Goal: Information Seeking & Learning: Learn about a topic

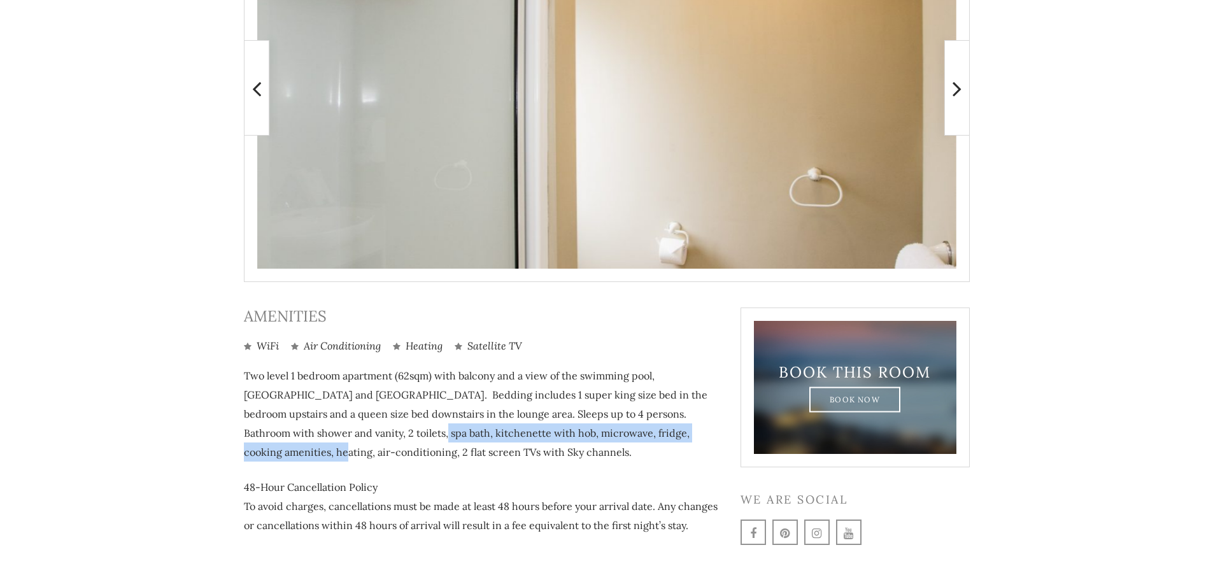
scroll to position [382, 0]
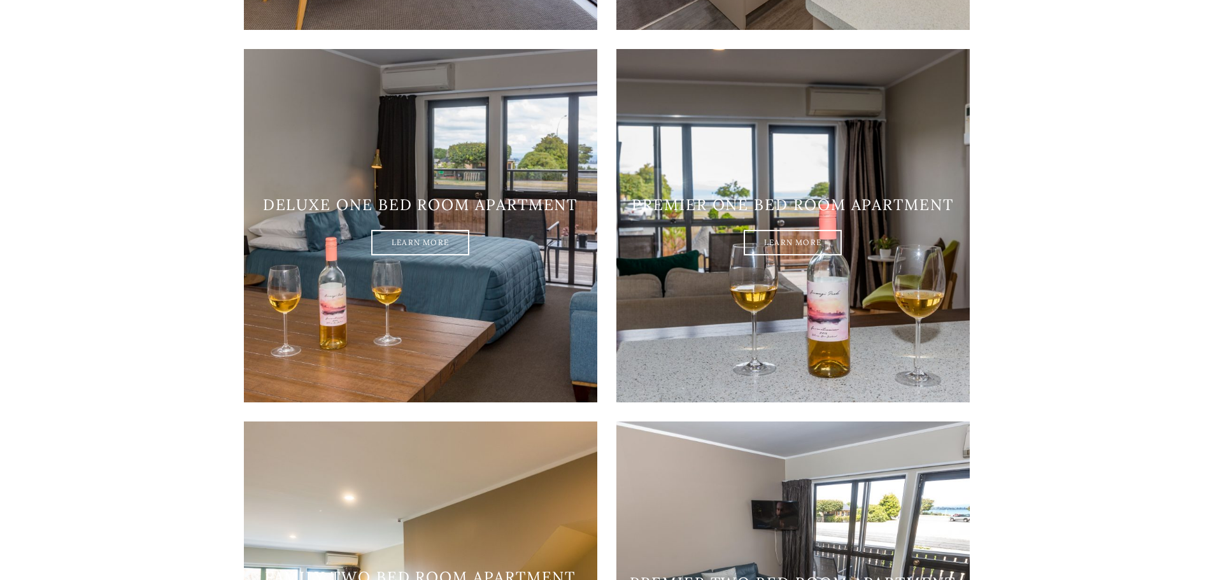
scroll to position [1188, 0]
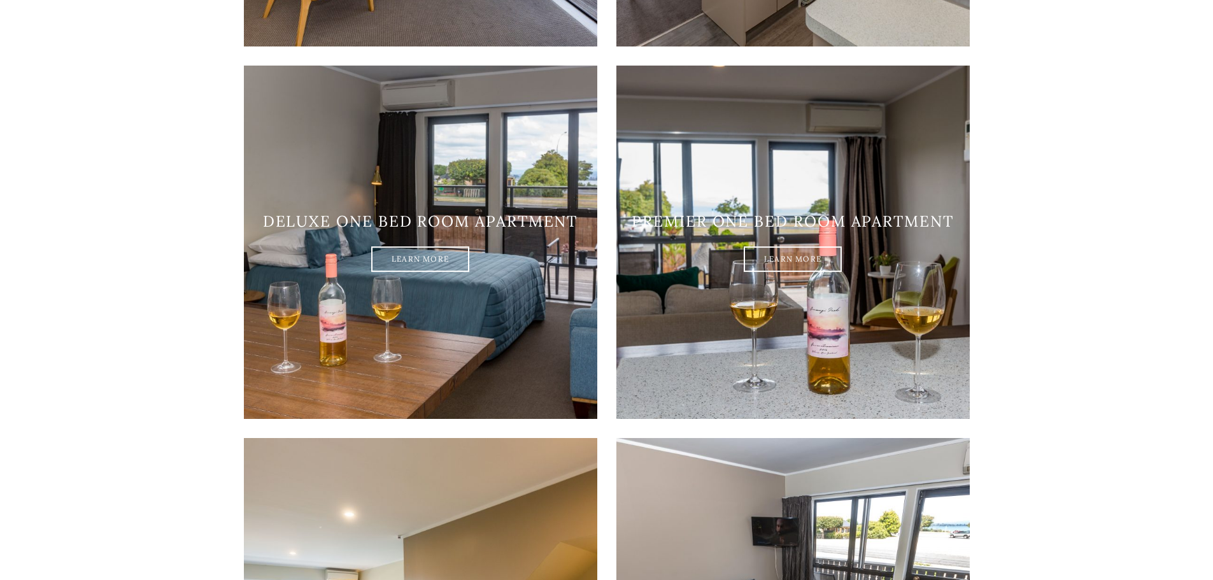
click at [791, 247] on link "Learn More" at bounding box center [793, 259] width 98 height 25
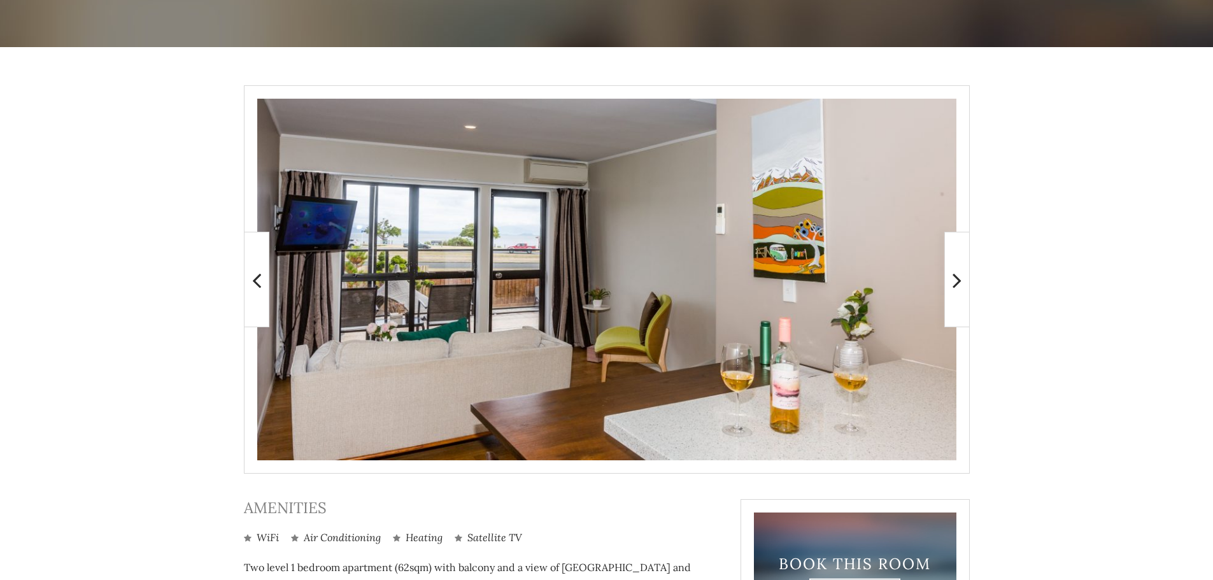
scroll to position [191, 0]
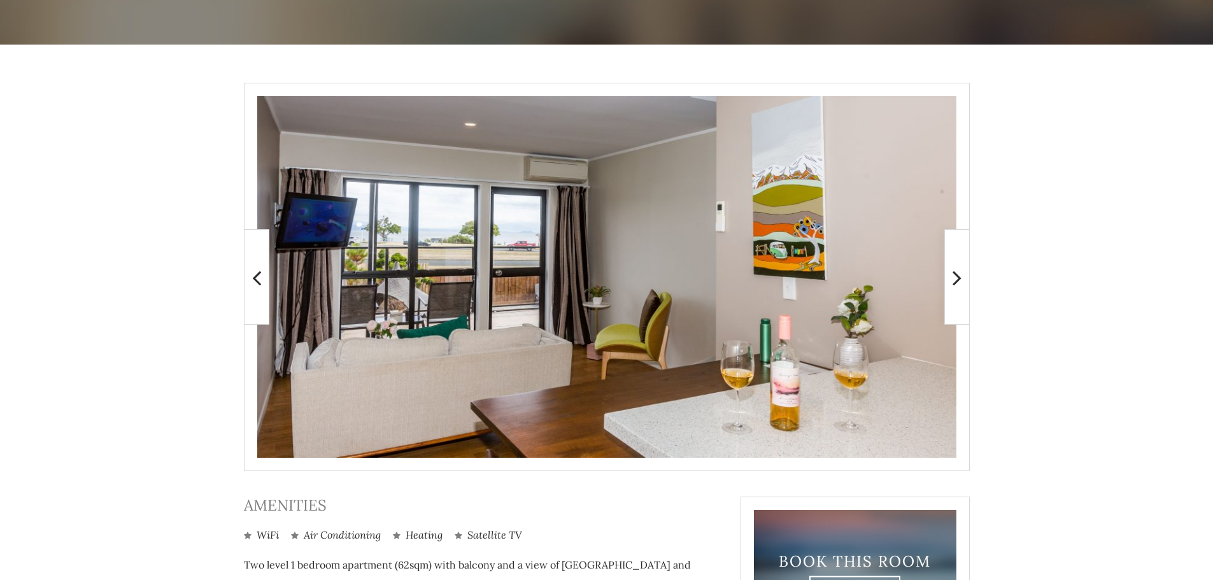
click at [956, 276] on icon at bounding box center [957, 277] width 9 height 25
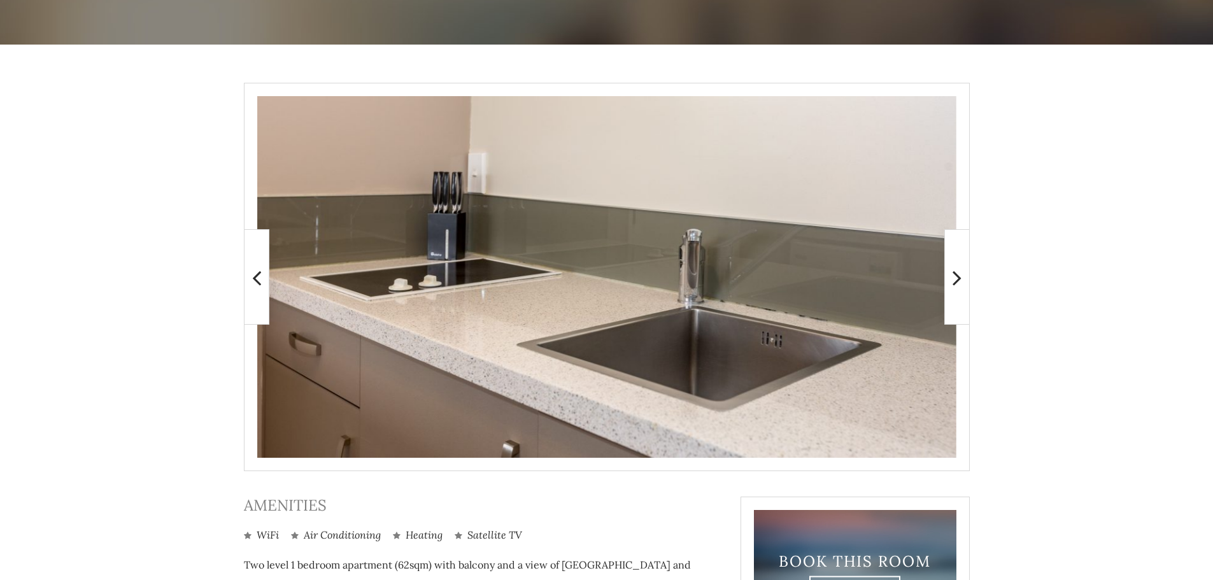
click at [956, 276] on icon at bounding box center [957, 277] width 9 height 25
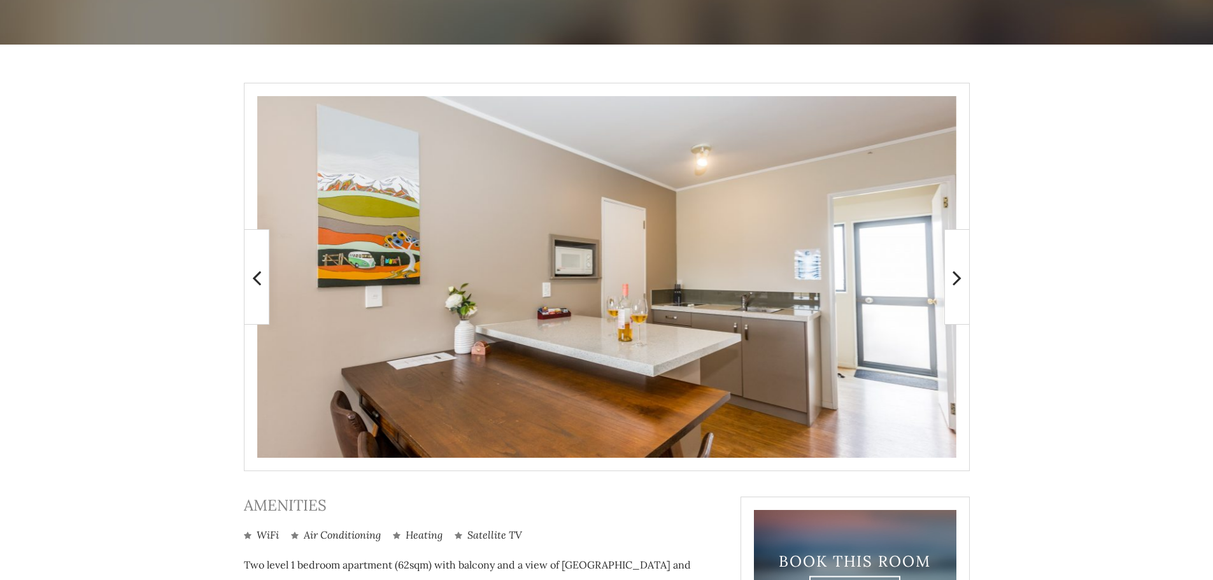
click at [956, 276] on icon at bounding box center [957, 277] width 9 height 25
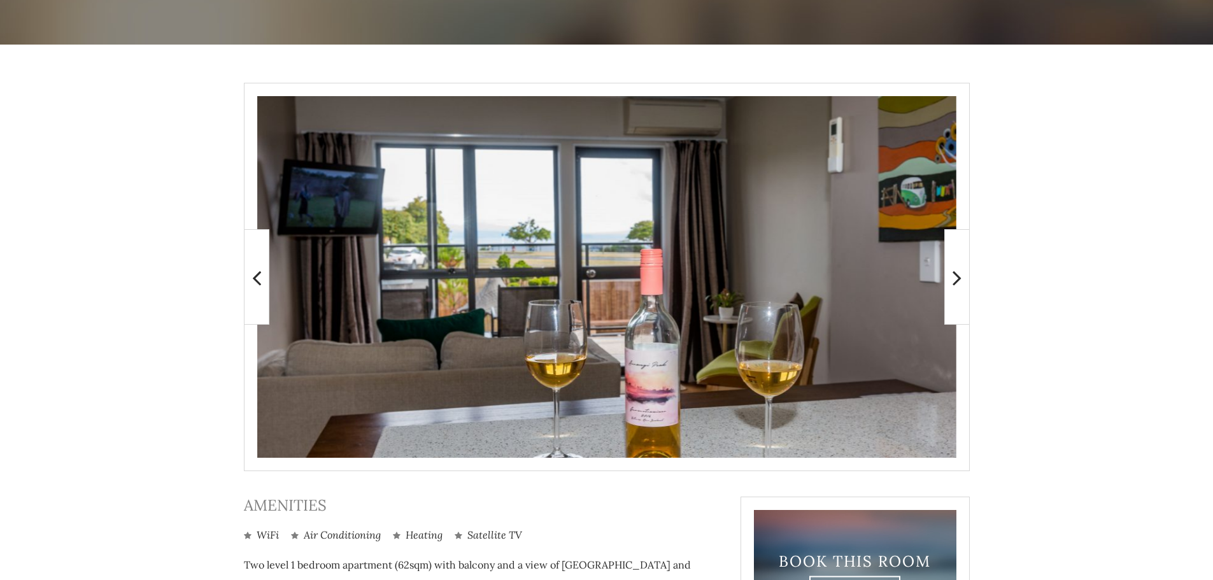
click at [956, 276] on icon at bounding box center [957, 277] width 9 height 25
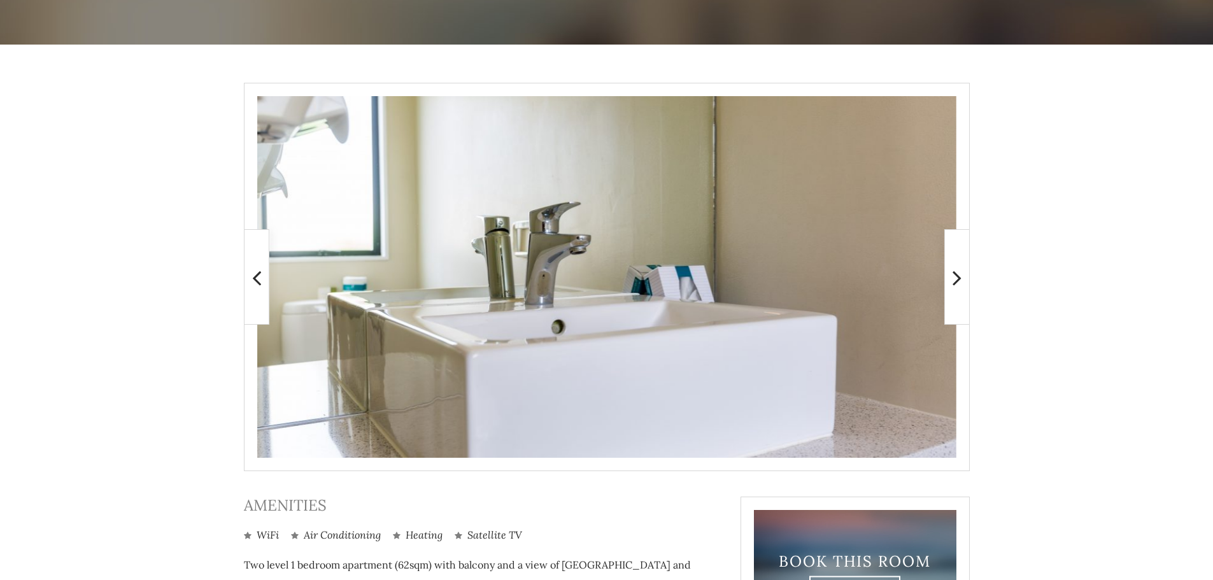
click at [956, 276] on icon at bounding box center [957, 277] width 9 height 25
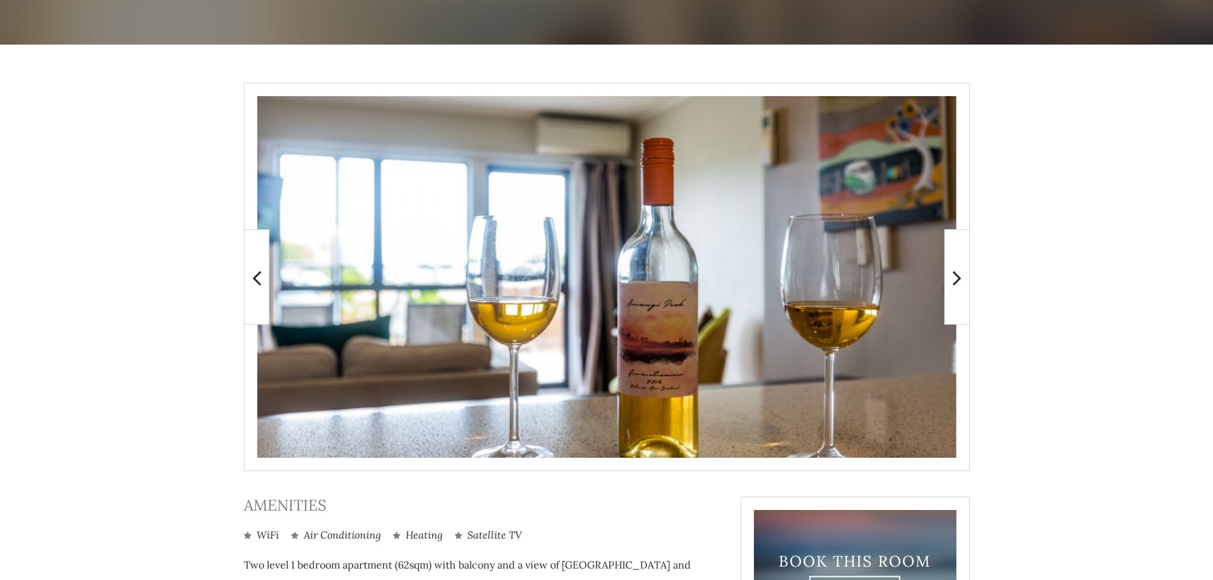
click at [956, 276] on icon at bounding box center [957, 277] width 9 height 25
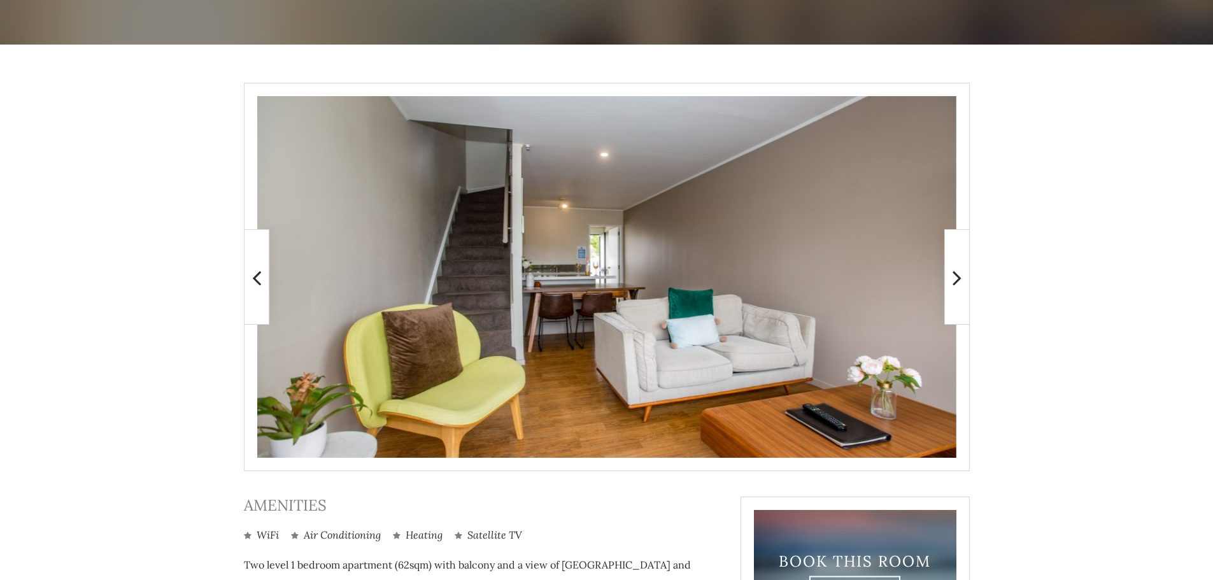
click at [956, 276] on icon at bounding box center [957, 277] width 9 height 25
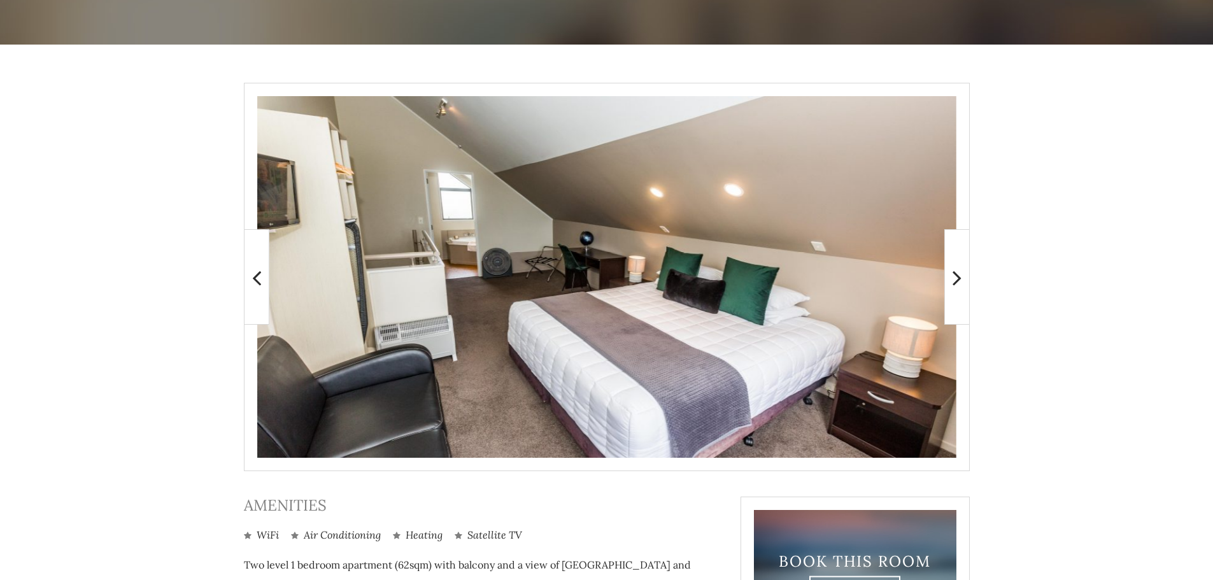
click at [956, 276] on icon at bounding box center [957, 277] width 9 height 25
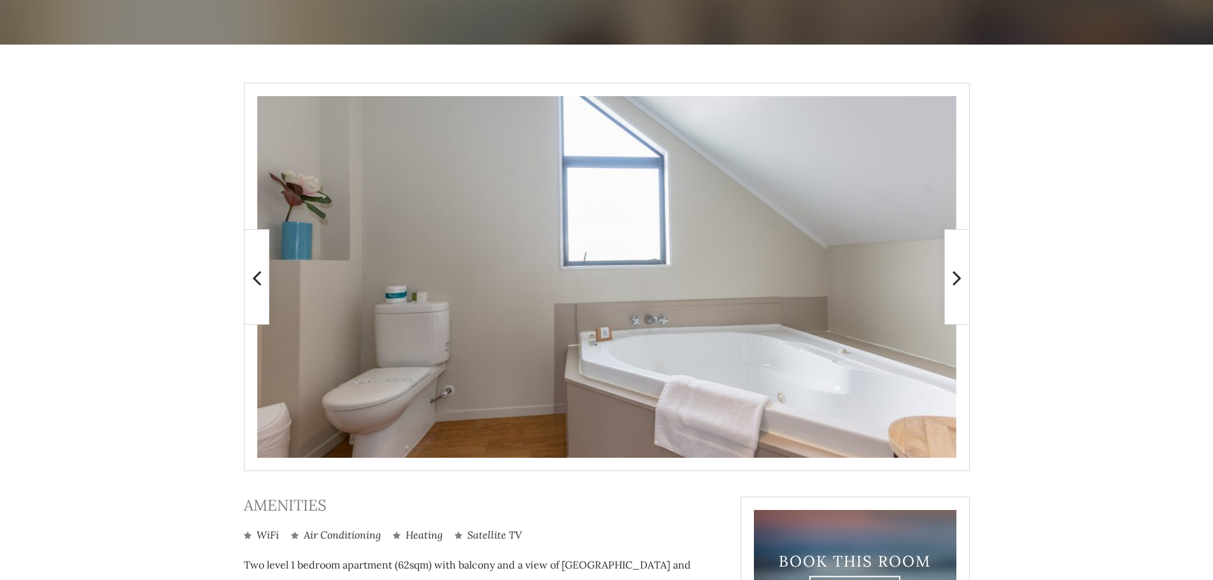
click at [956, 276] on icon at bounding box center [957, 277] width 9 height 25
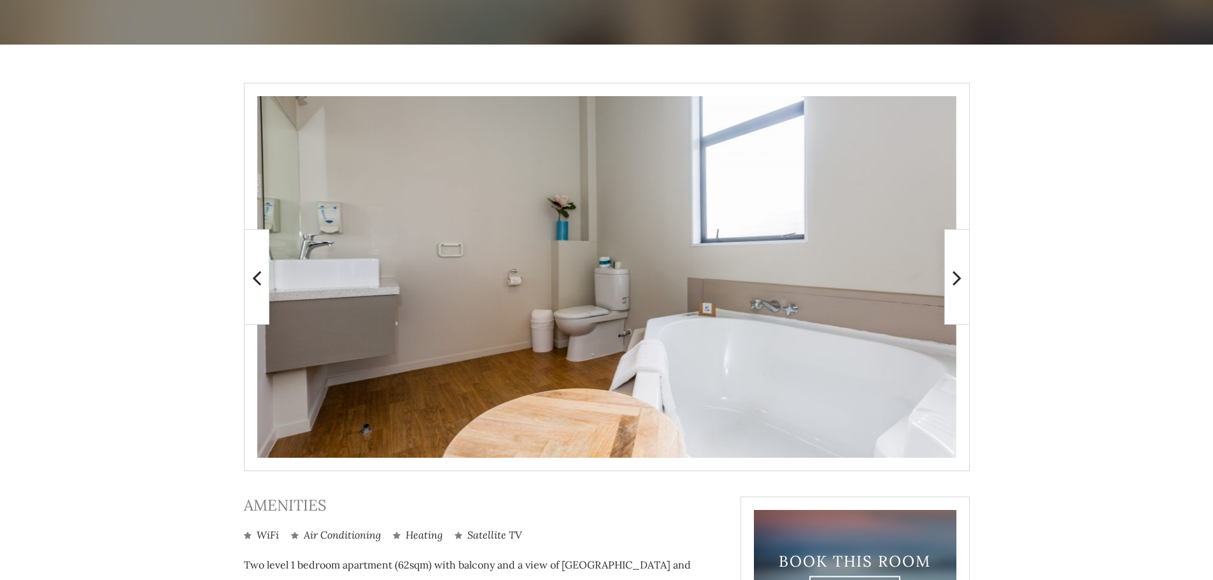
click at [956, 276] on icon at bounding box center [957, 277] width 9 height 25
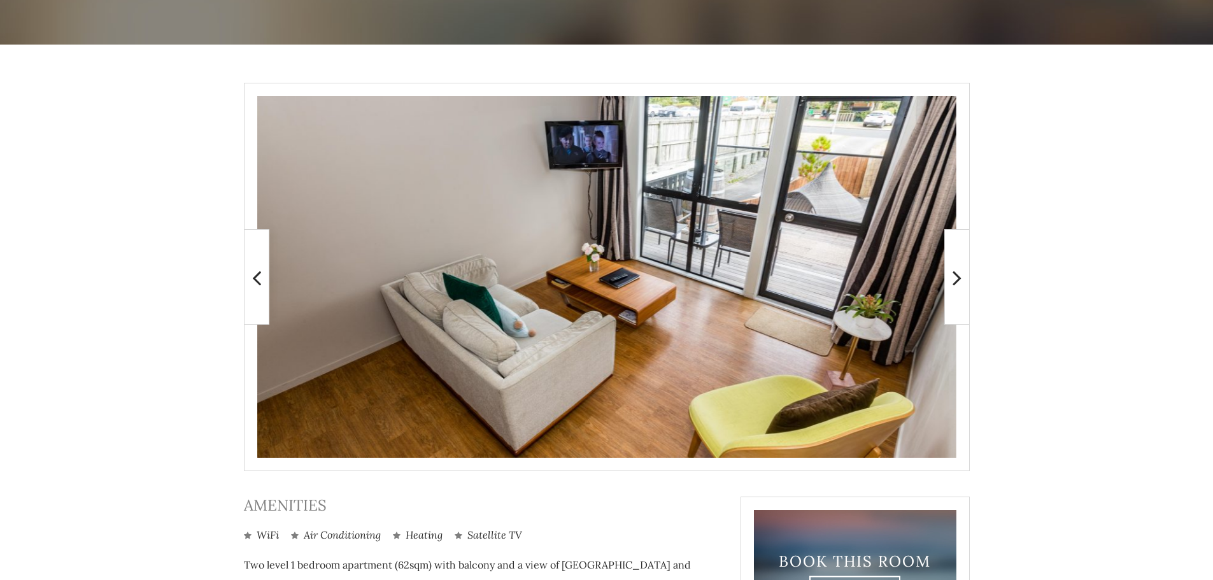
click at [956, 276] on icon at bounding box center [957, 277] width 9 height 25
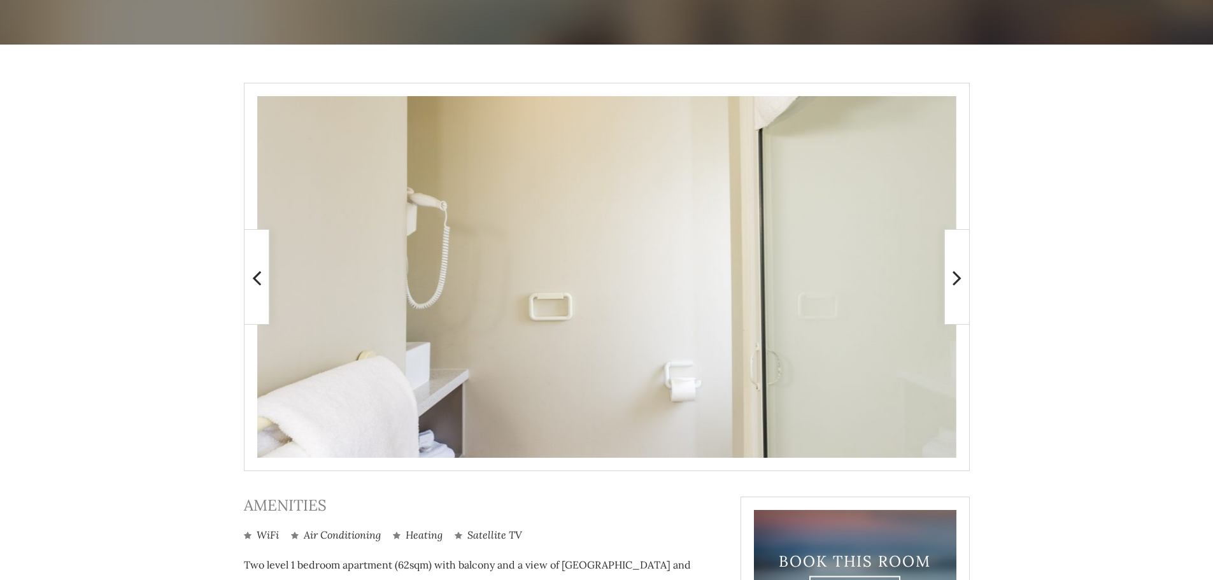
click at [956, 276] on icon at bounding box center [957, 277] width 9 height 25
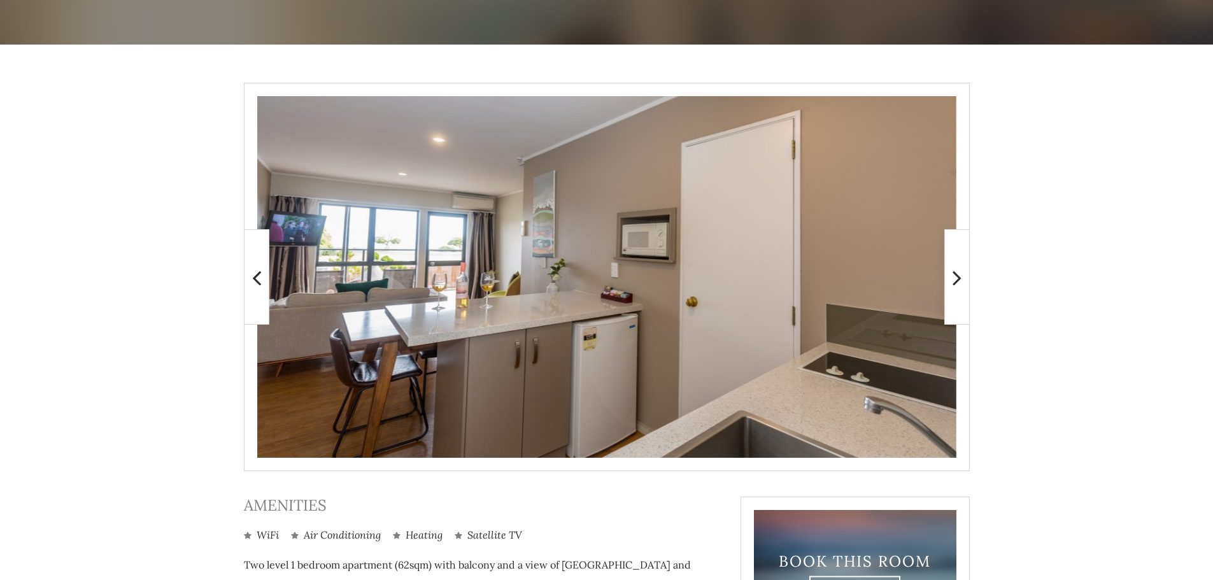
click at [956, 276] on icon at bounding box center [957, 277] width 9 height 25
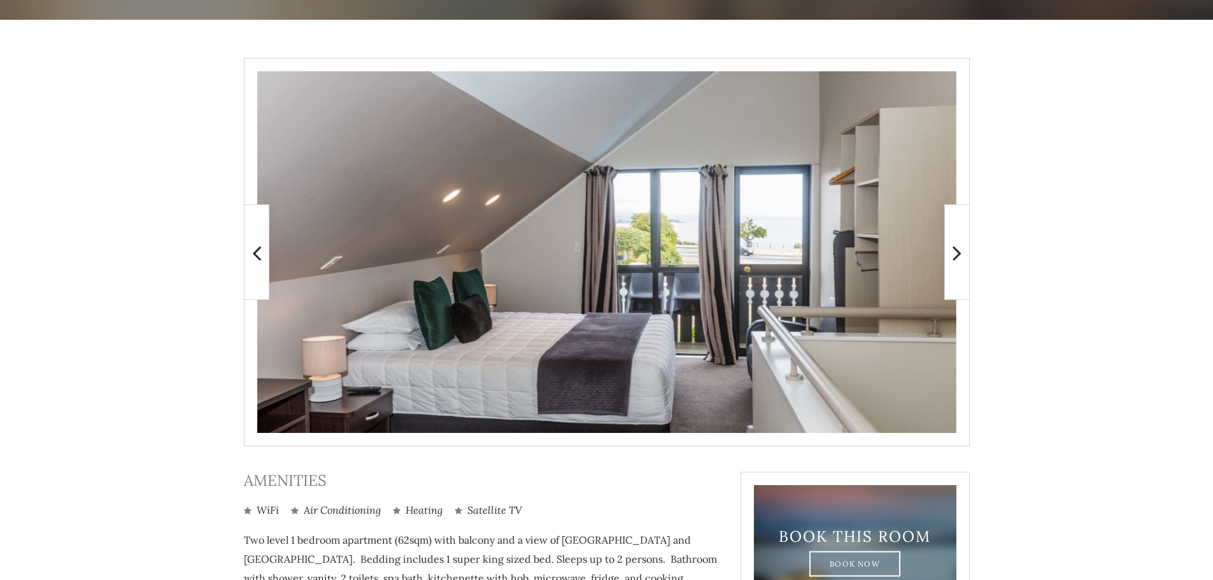
scroll to position [176, 0]
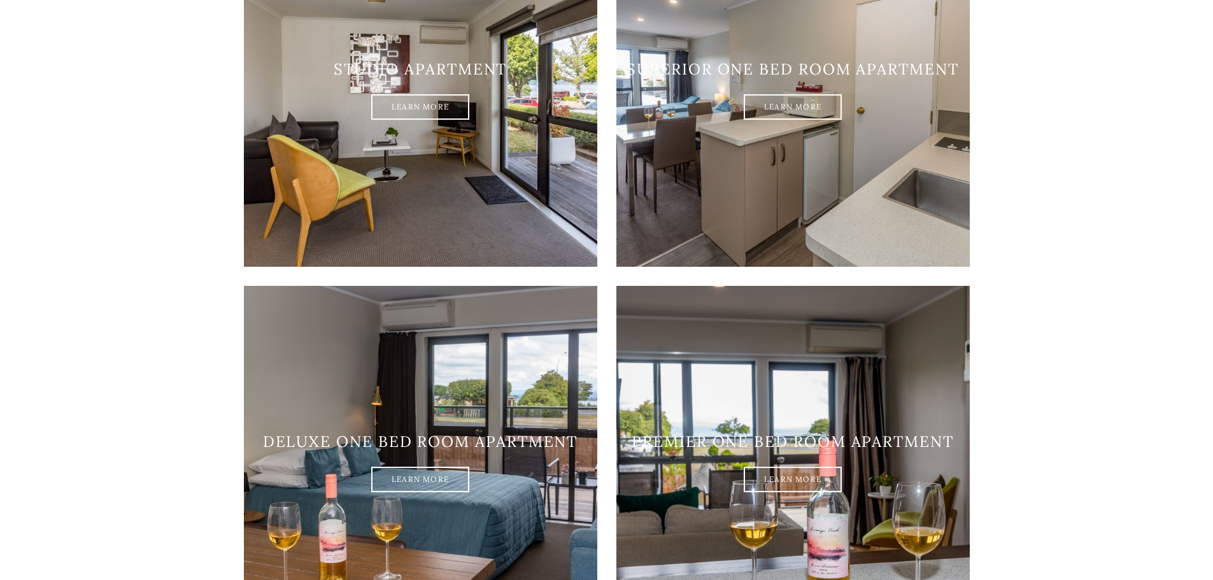
scroll to position [933, 0]
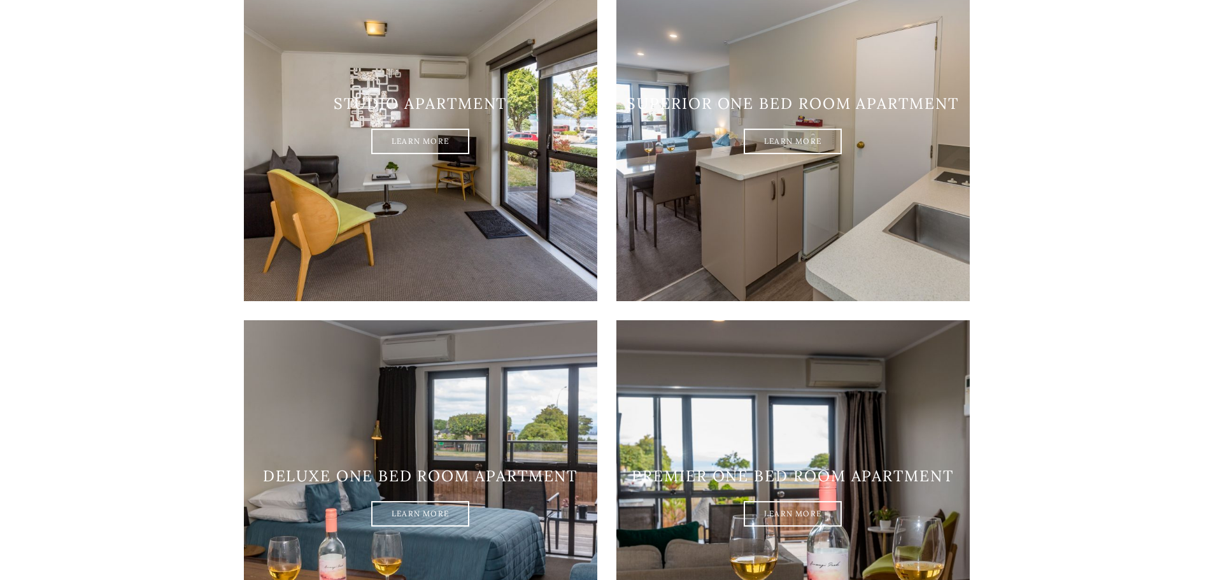
click at [814, 129] on link "Learn More" at bounding box center [793, 141] width 98 height 25
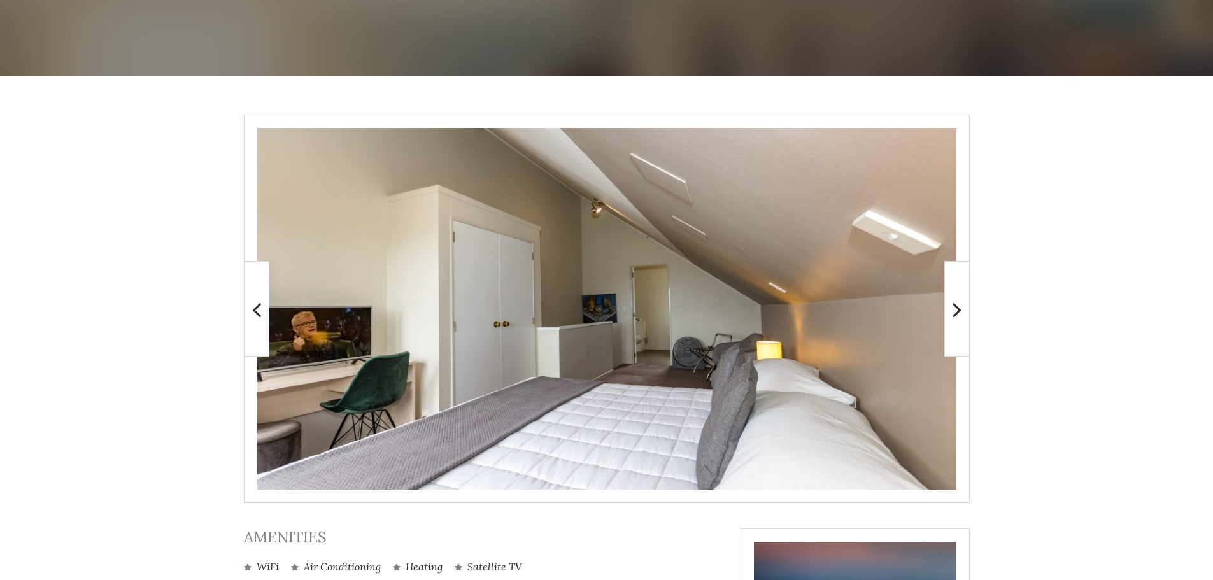
scroll to position [191, 0]
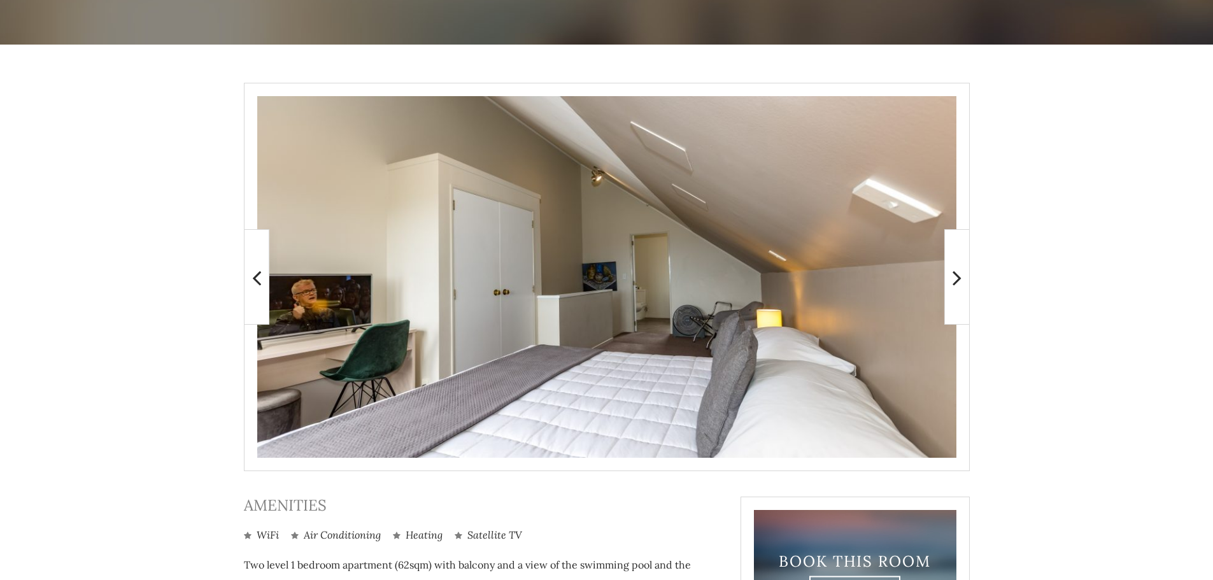
click at [956, 282] on icon at bounding box center [957, 277] width 9 height 25
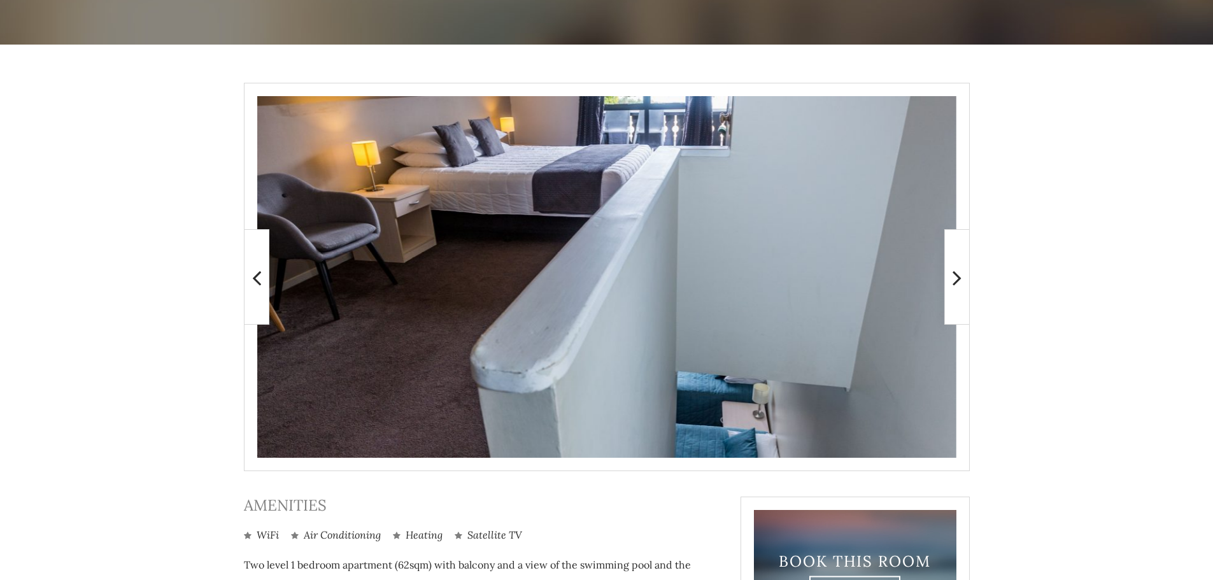
click at [956, 282] on icon at bounding box center [957, 277] width 9 height 25
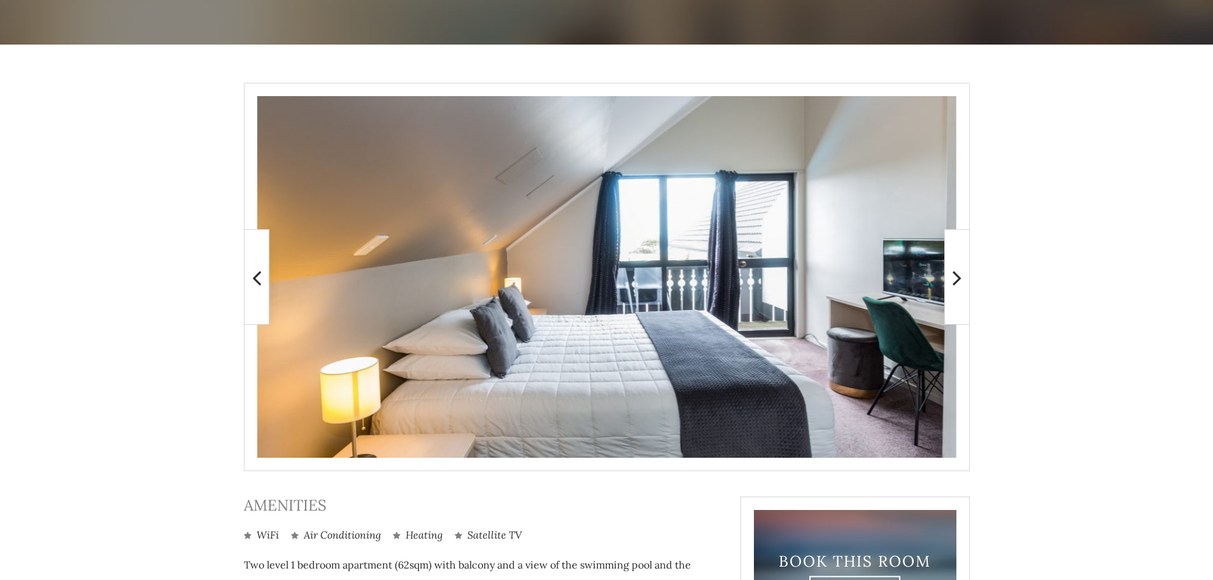
click at [956, 282] on icon at bounding box center [957, 277] width 9 height 25
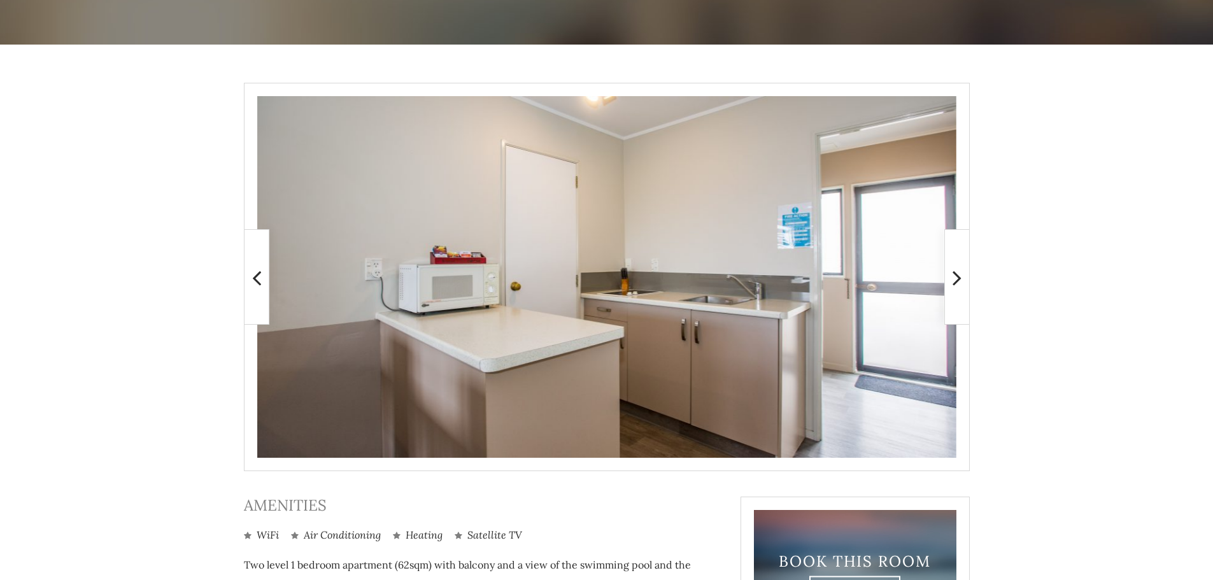
click at [956, 282] on icon at bounding box center [957, 277] width 9 height 25
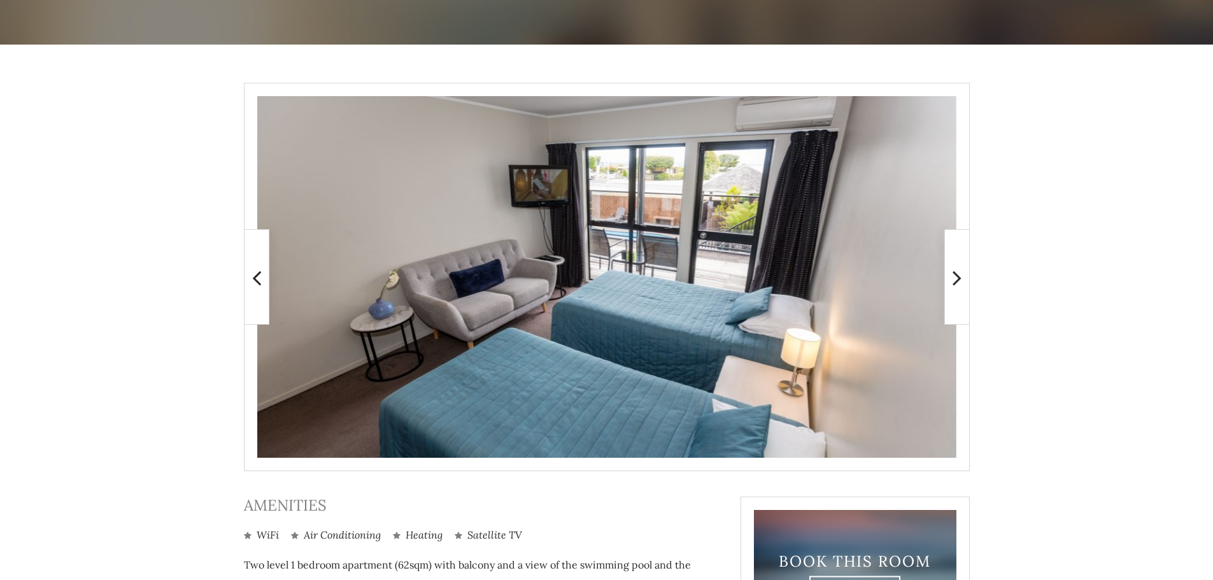
click at [956, 282] on icon at bounding box center [957, 277] width 9 height 25
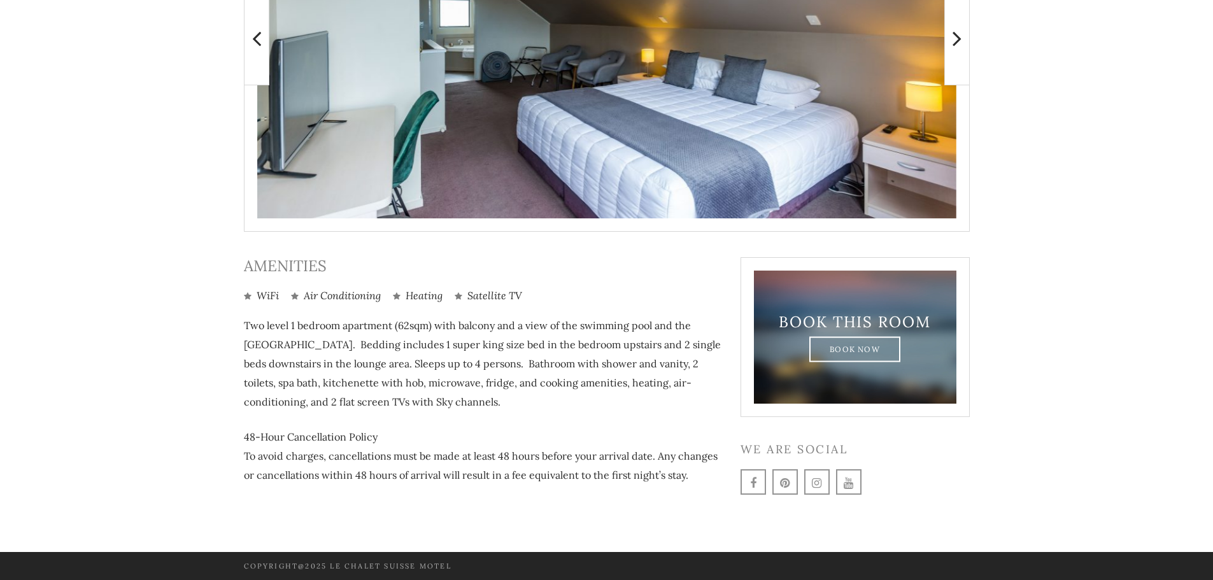
scroll to position [431, 0]
